Goal: Ask a question

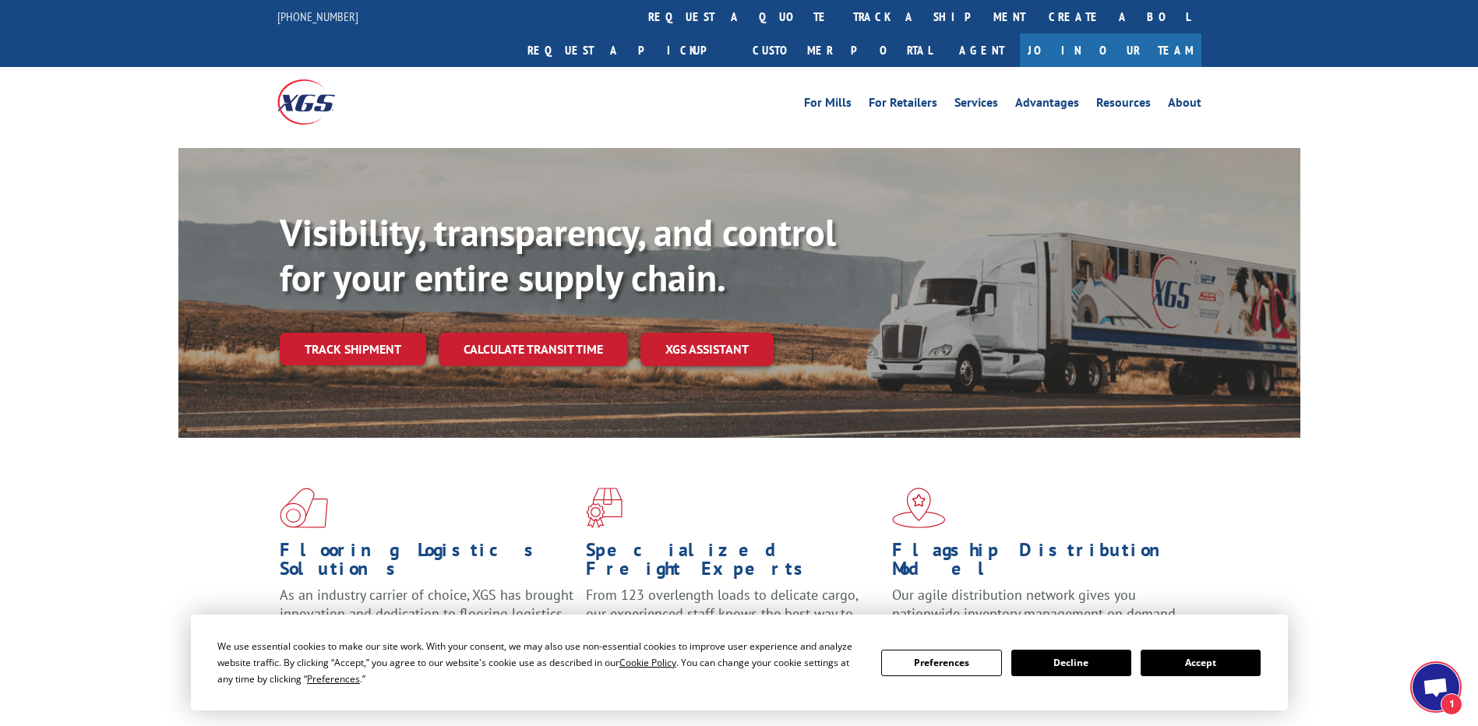
scroll to position [633, 0]
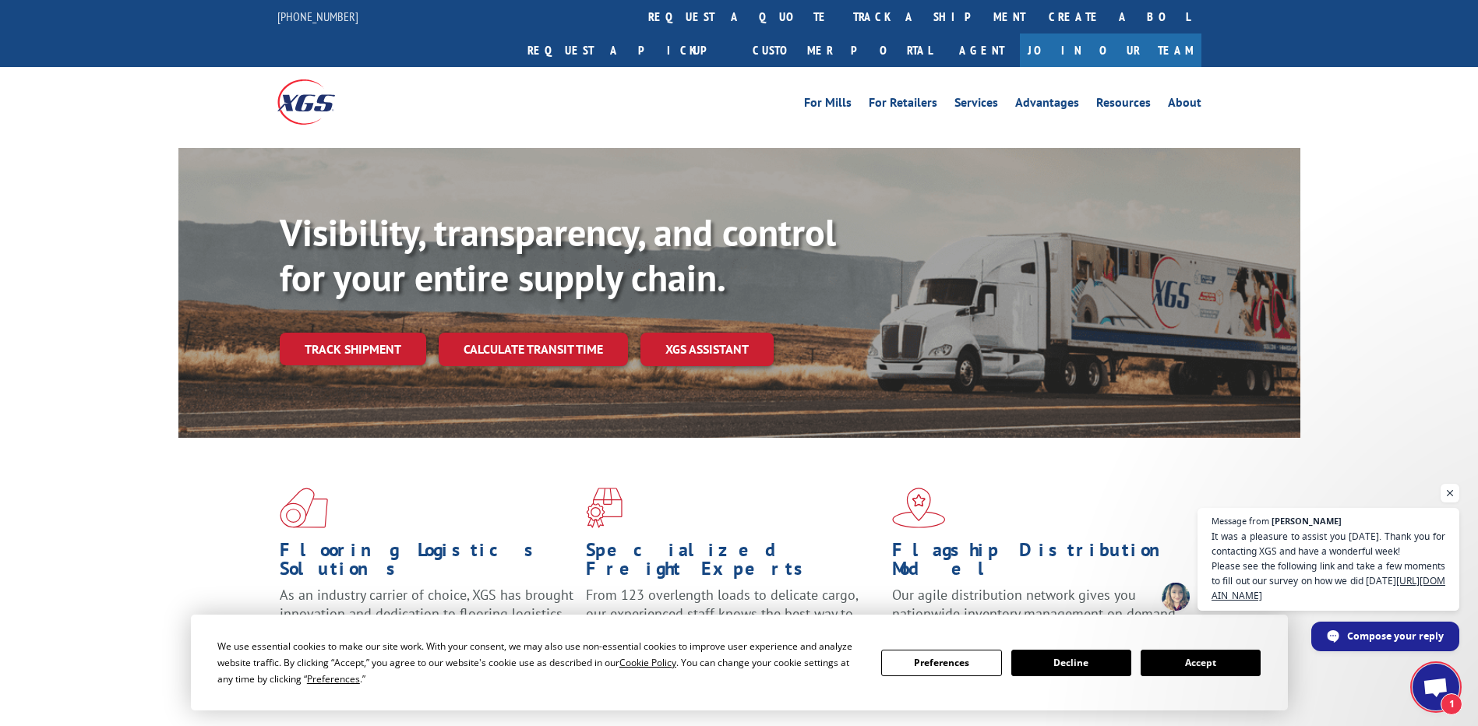
click at [1451, 671] on span "1" at bounding box center [1435, 687] width 47 height 47
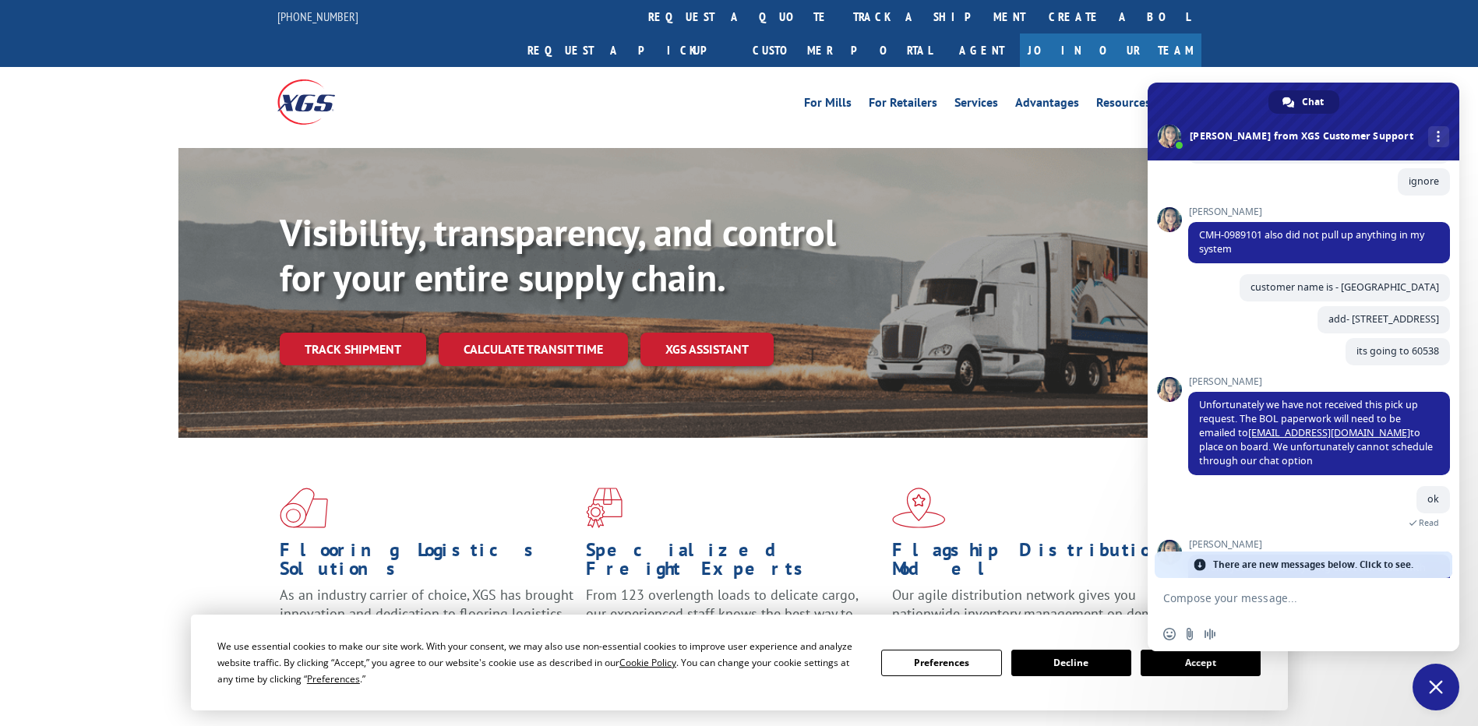
scroll to position [783, 0]
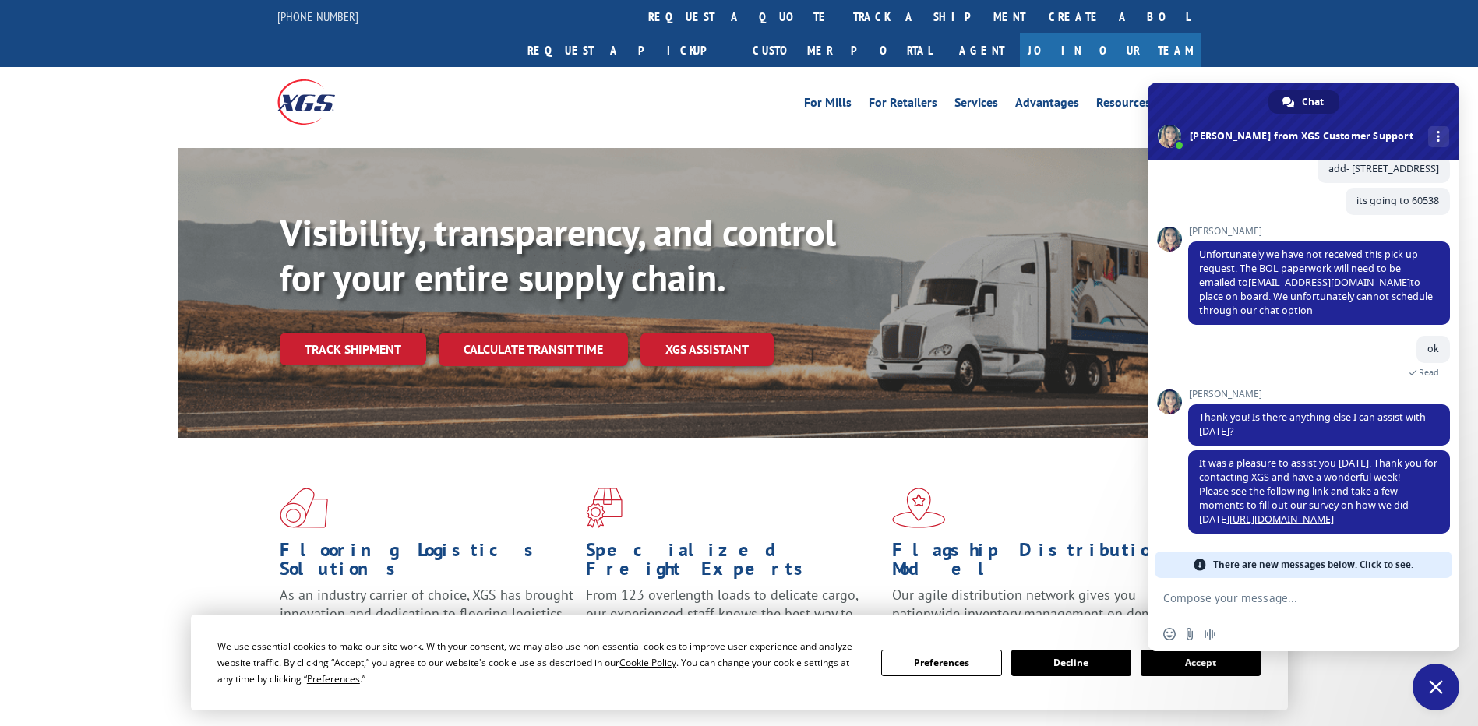
click at [1308, 90] on span at bounding box center [1303, 122] width 312 height 78
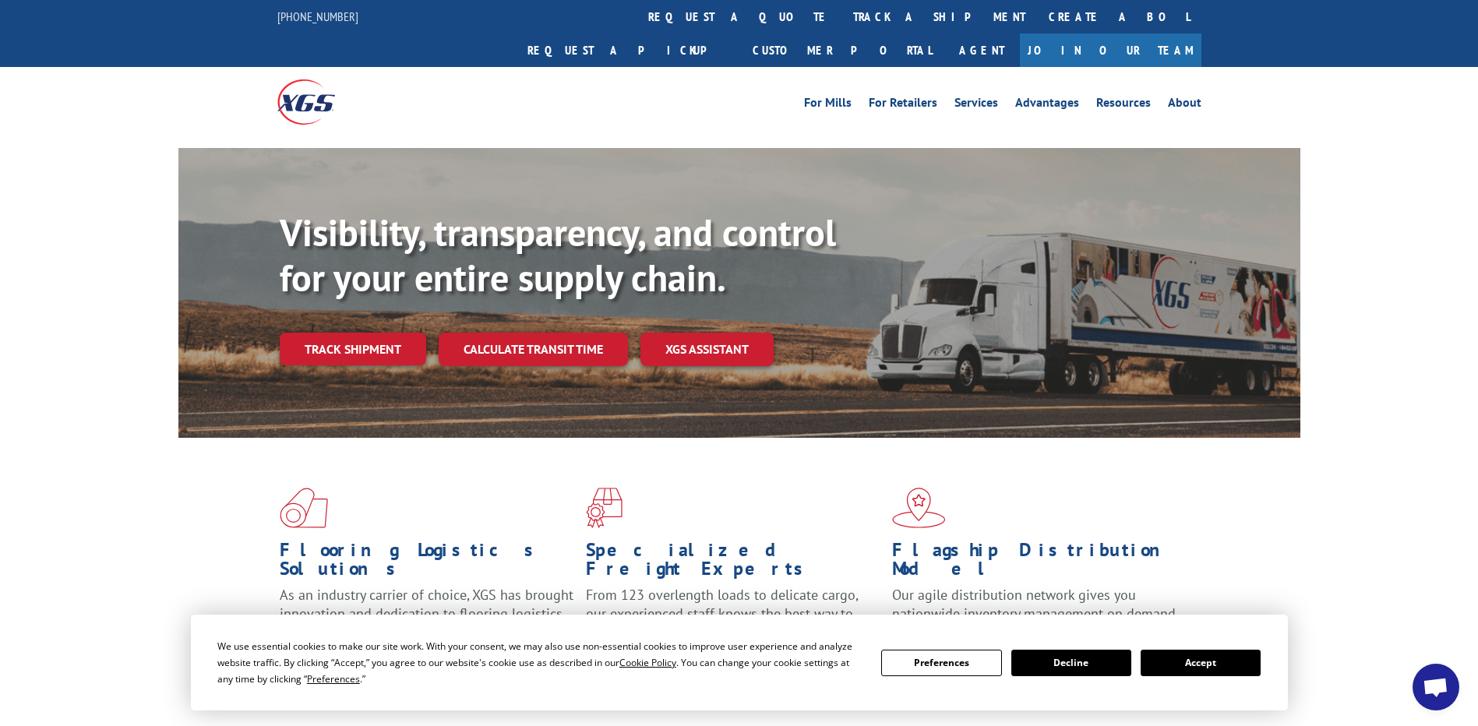
click at [1419, 148] on div "Visibility, transparency, and control for your entire supply chain. Track shipm…" at bounding box center [739, 308] width 1478 height 320
click at [1445, 684] on span "Open chat" at bounding box center [1435, 689] width 26 height 22
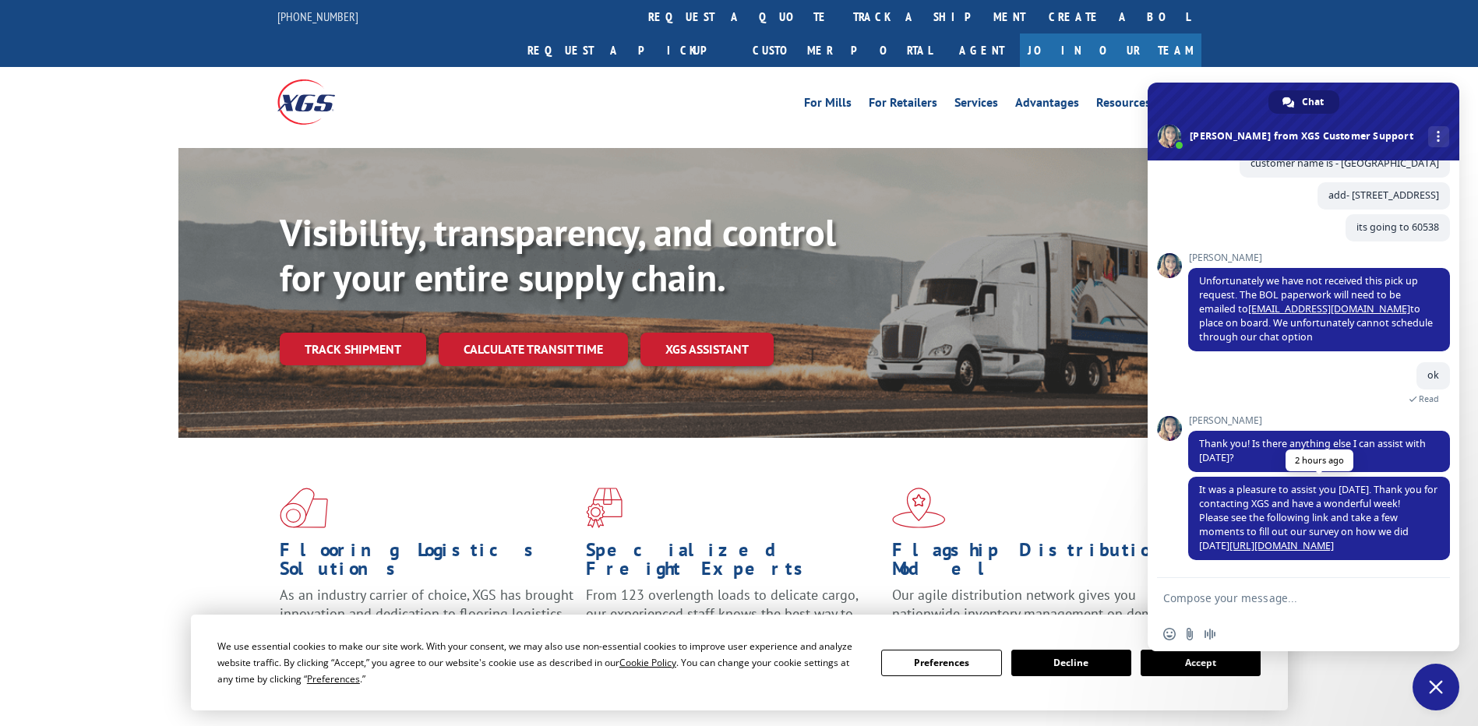
scroll to position [756, 0]
type textarea "hi"
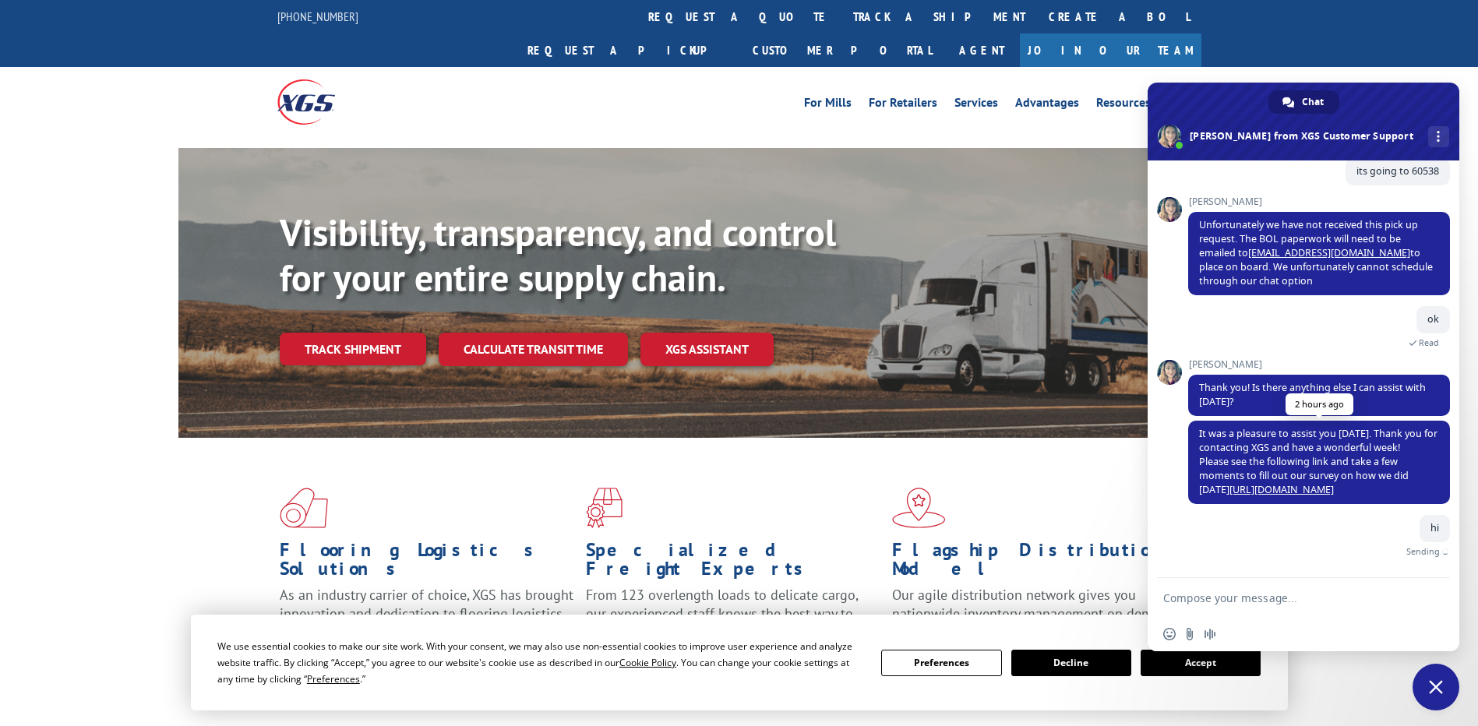
scroll to position [795, 0]
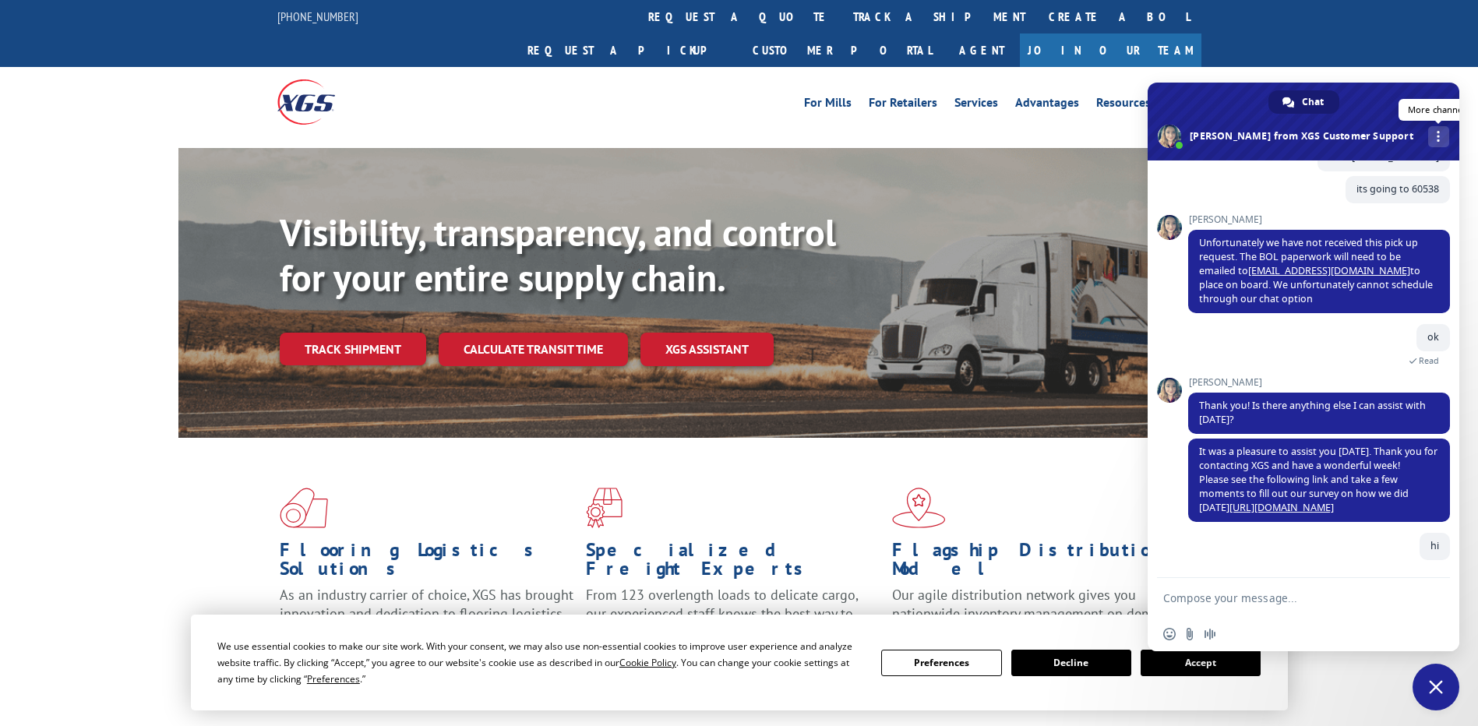
click at [1428, 135] on div "More channels" at bounding box center [1438, 136] width 21 height 21
click at [1292, 95] on div "Chat" at bounding box center [1303, 101] width 71 height 23
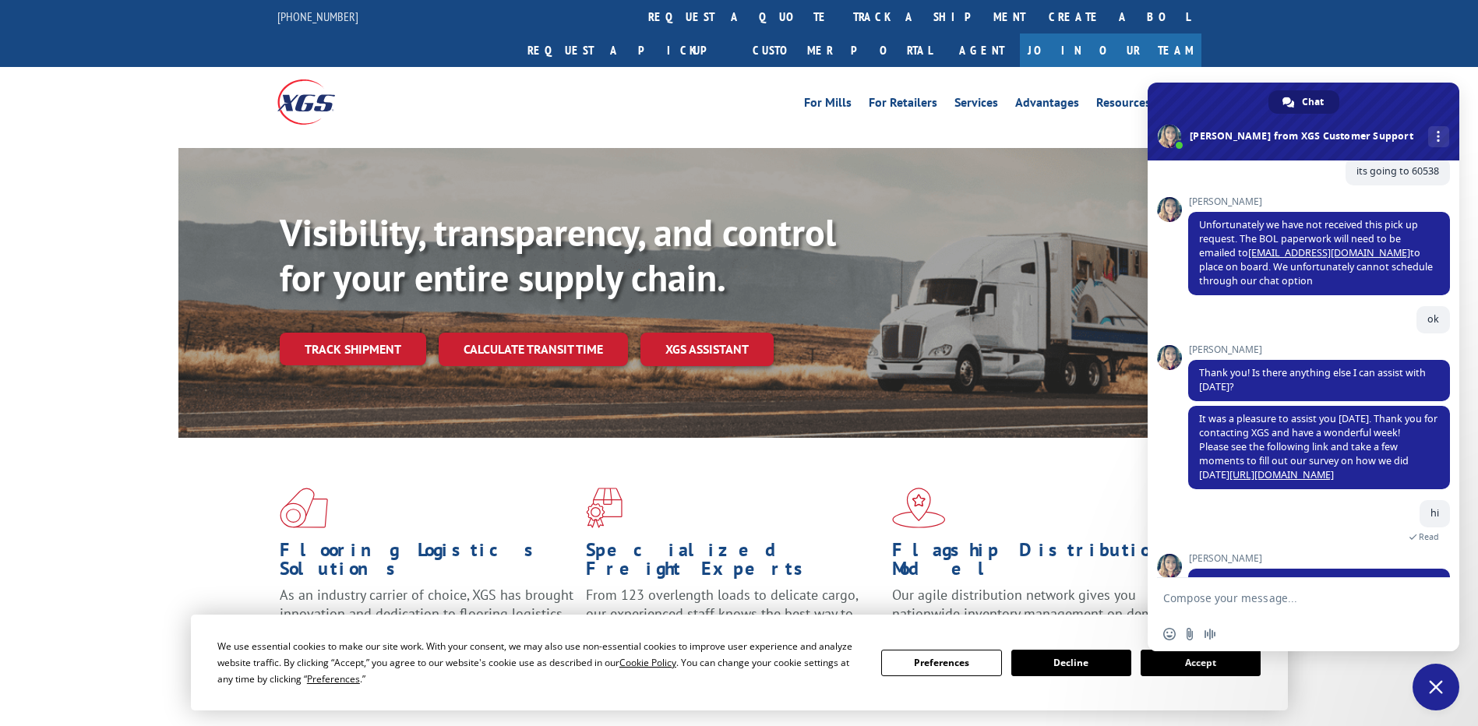
scroll to position [862, 0]
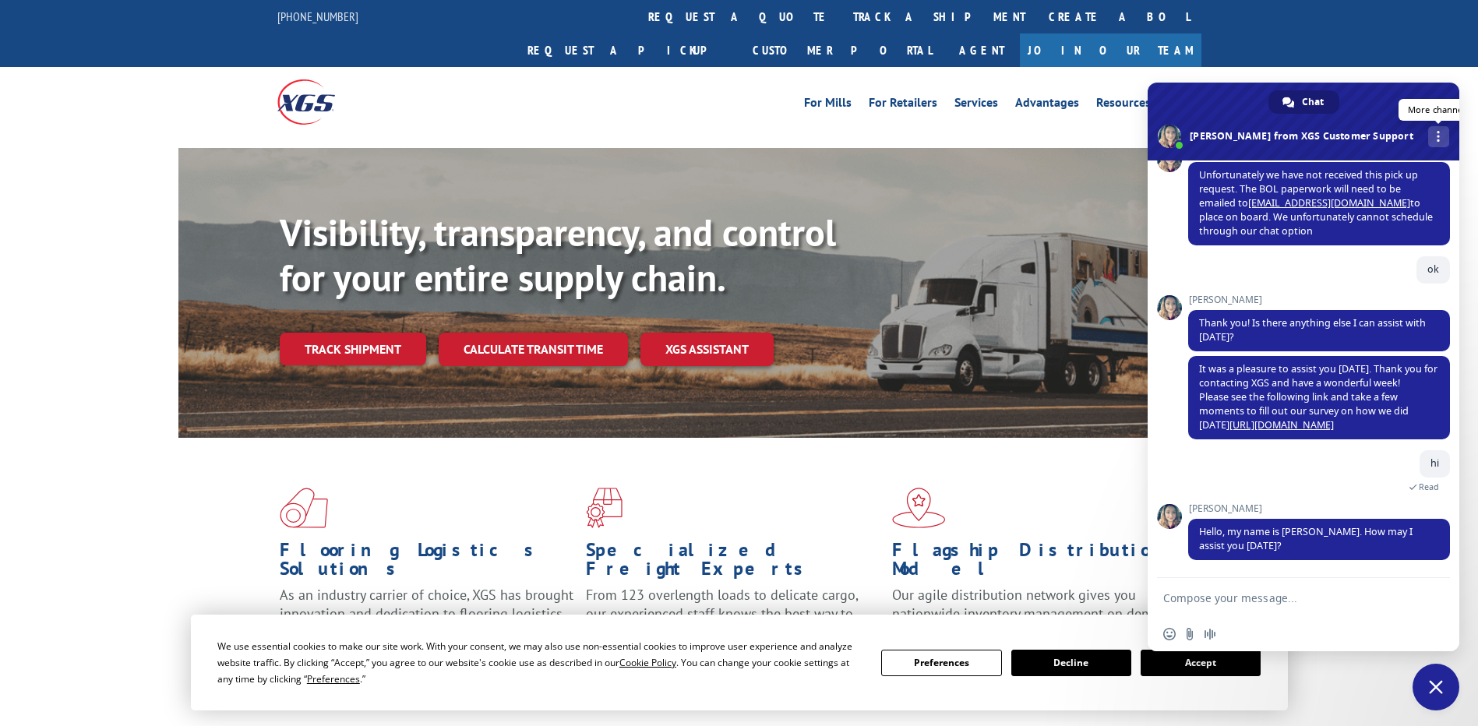
click at [1428, 132] on div "More channels" at bounding box center [1438, 136] width 21 height 21
click at [1428, 135] on div "More channels" at bounding box center [1438, 136] width 21 height 21
click at [1313, 100] on span "Chat" at bounding box center [1313, 101] width 22 height 23
click at [1429, 695] on span "Close chat" at bounding box center [1435, 687] width 47 height 47
